Goal: Information Seeking & Learning: Learn about a topic

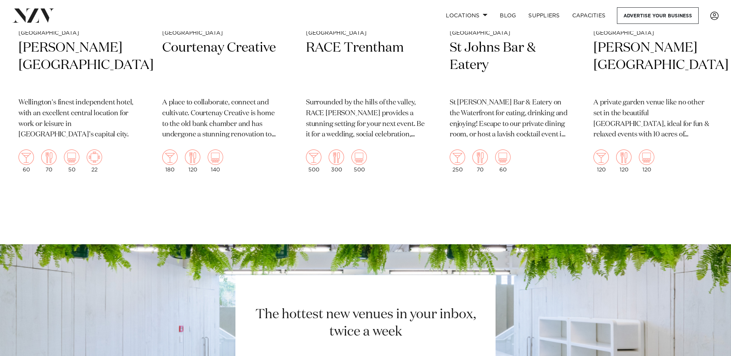
scroll to position [1927, 0]
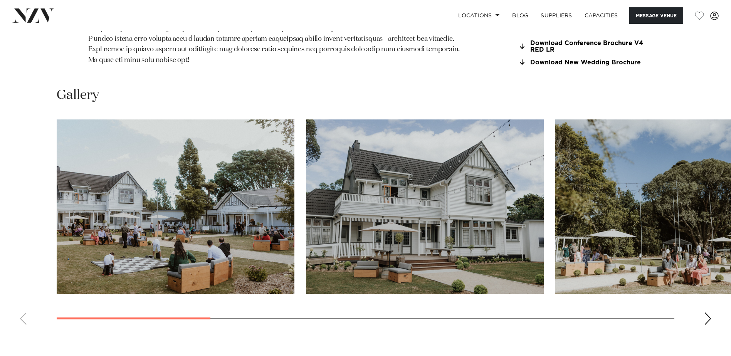
scroll to position [809, 0]
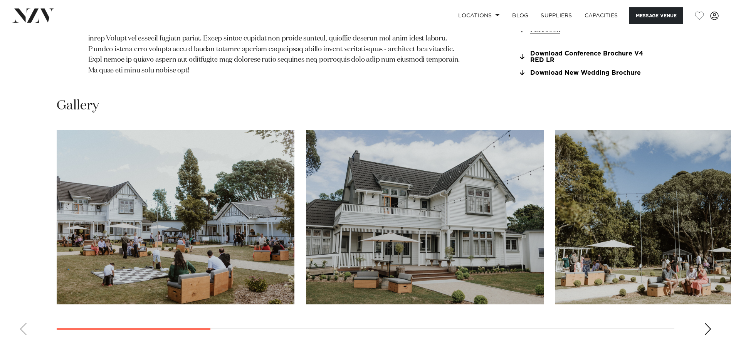
click at [707, 323] on div "Next slide" at bounding box center [708, 329] width 8 height 12
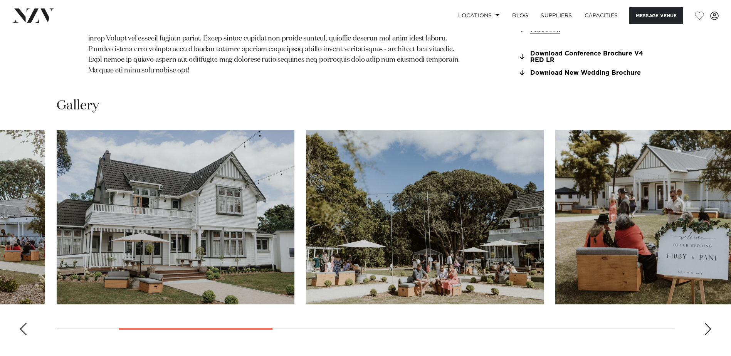
click at [707, 323] on div "Next slide" at bounding box center [708, 329] width 8 height 12
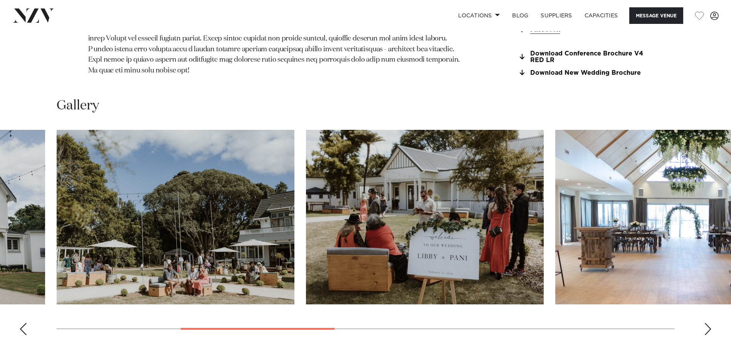
click at [707, 323] on div "Next slide" at bounding box center [708, 329] width 8 height 12
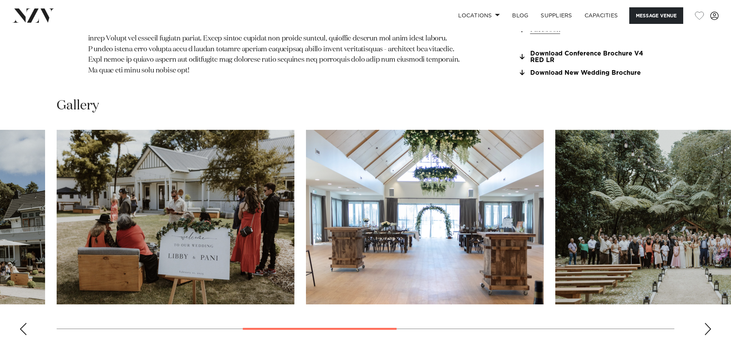
click at [707, 323] on div "Next slide" at bounding box center [708, 329] width 8 height 12
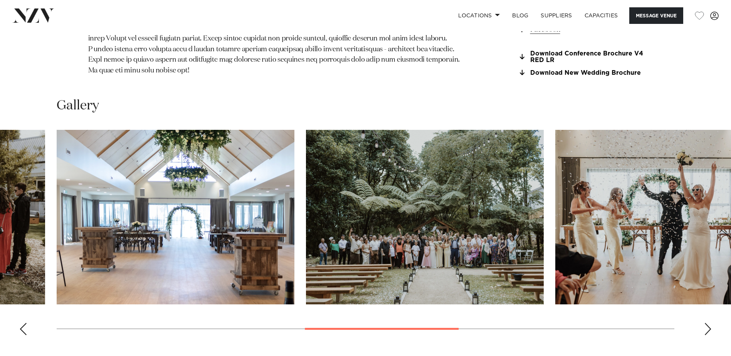
click at [707, 323] on div "Next slide" at bounding box center [708, 329] width 8 height 12
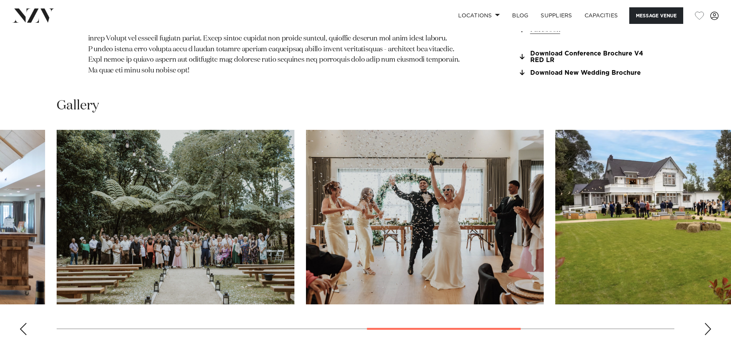
click at [707, 323] on div "Next slide" at bounding box center [708, 329] width 8 height 12
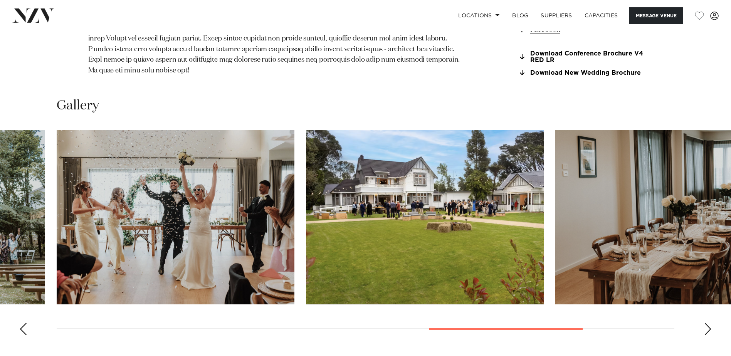
click at [707, 323] on div "Next slide" at bounding box center [708, 329] width 8 height 12
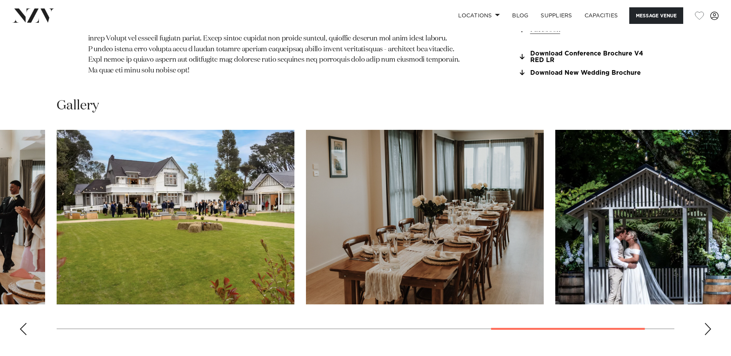
click at [712, 311] on swiper-container at bounding box center [365, 235] width 731 height 211
click at [707, 323] on div "Next slide" at bounding box center [708, 329] width 8 height 12
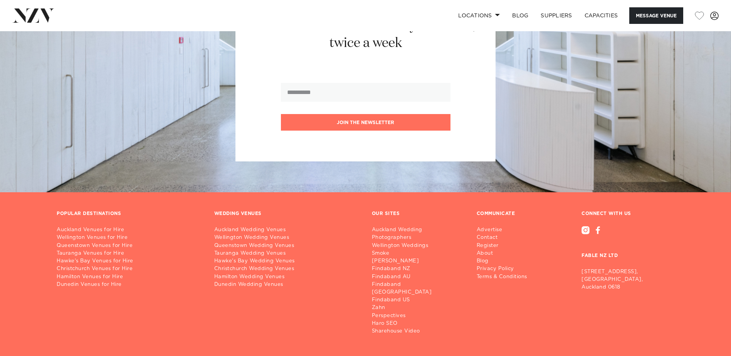
scroll to position [1724, 0]
